Goal: Find specific page/section: Find specific page/section

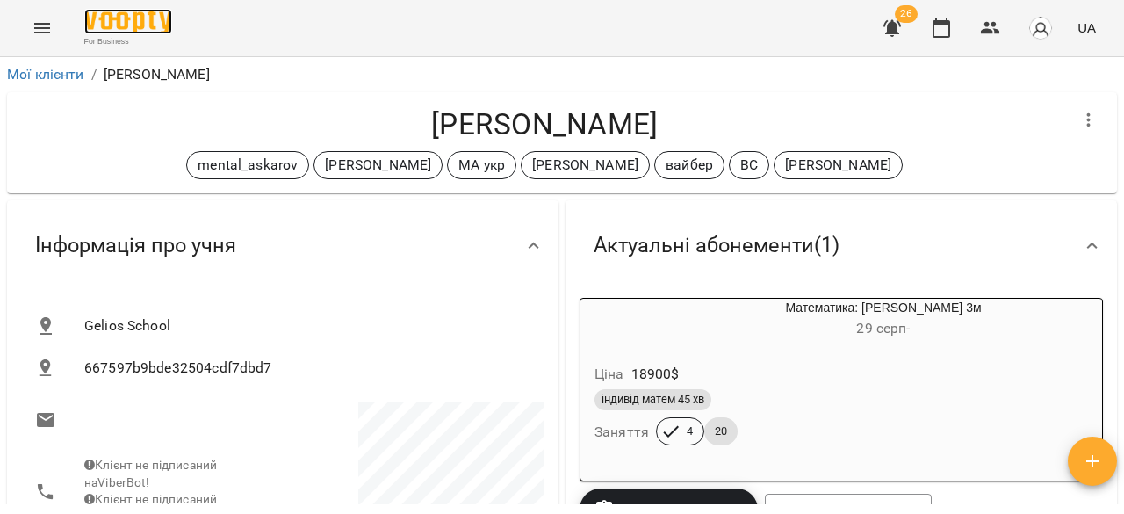
click at [151, 26] on img at bounding box center [128, 21] width 88 height 25
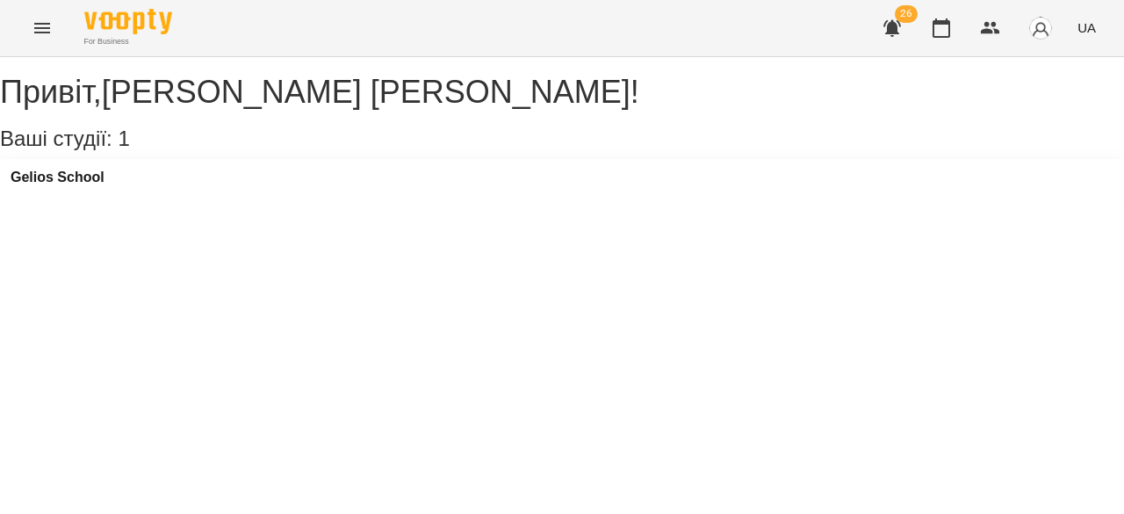
click at [892, 18] on icon "button" at bounding box center [892, 28] width 21 height 21
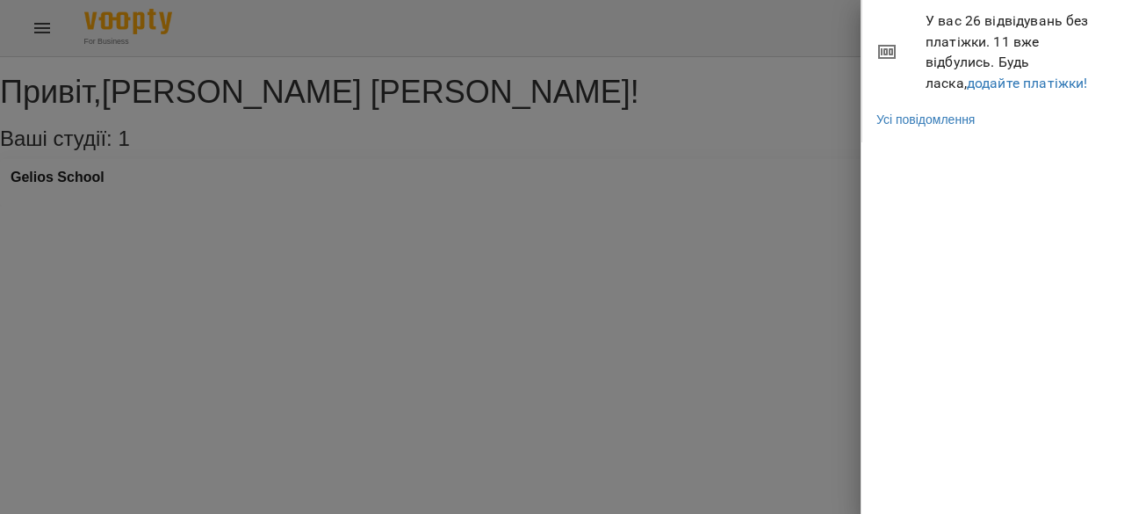
click at [807, 26] on div at bounding box center [562, 257] width 1124 height 514
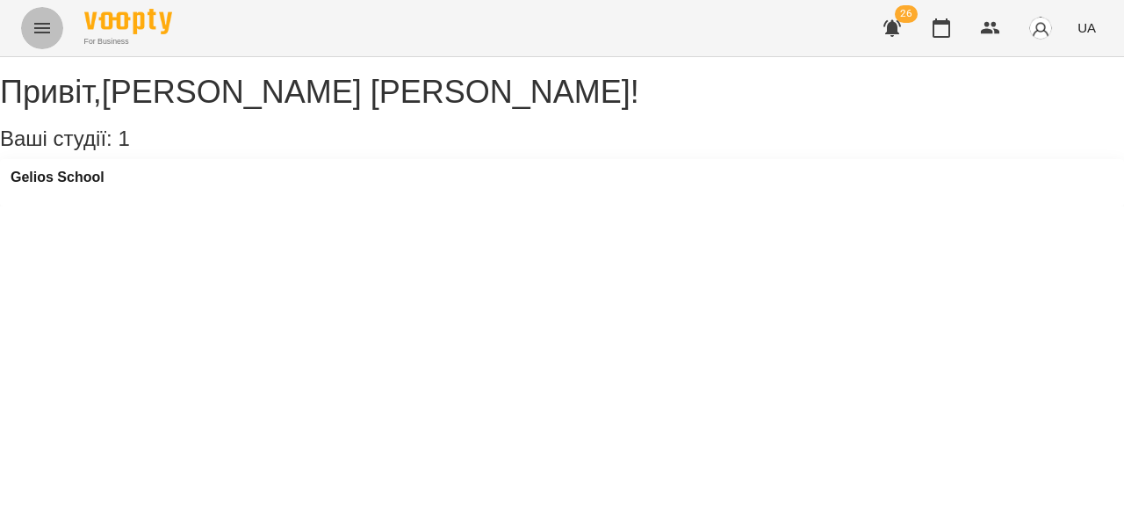
click at [34, 25] on icon "Menu" at bounding box center [42, 28] width 21 height 21
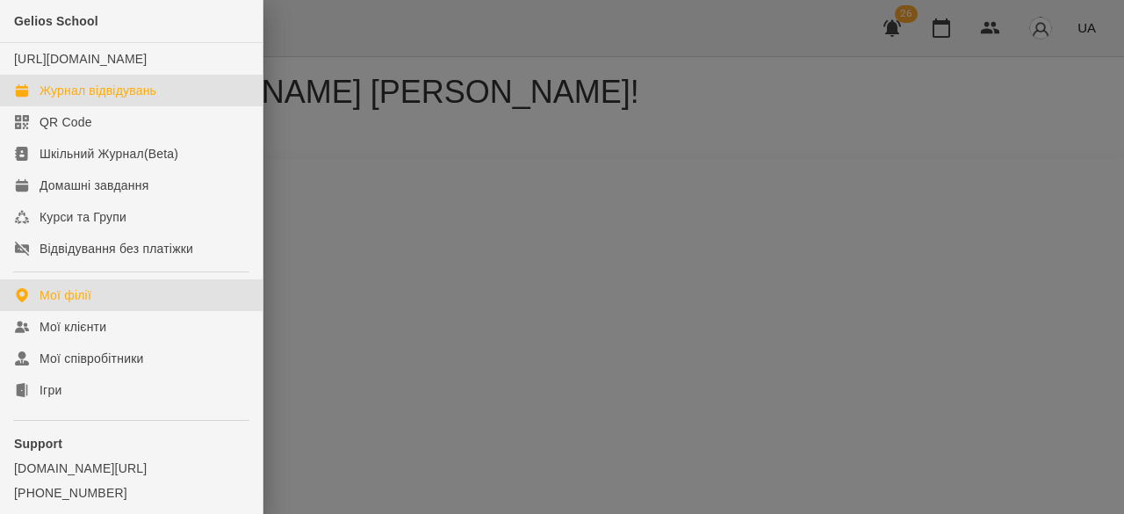
click at [76, 99] on div "Журнал відвідувань" at bounding box center [98, 91] width 117 height 18
